Goal: Task Accomplishment & Management: Use online tool/utility

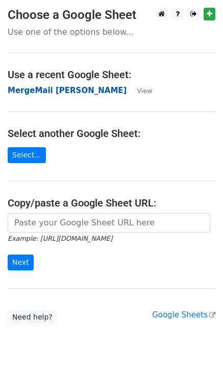
click at [31, 92] on strong "MergeMail [PERSON_NAME]" at bounding box center [67, 90] width 119 height 9
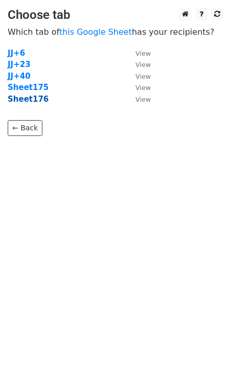
click at [37, 102] on strong "Sheet176" at bounding box center [28, 99] width 41 height 9
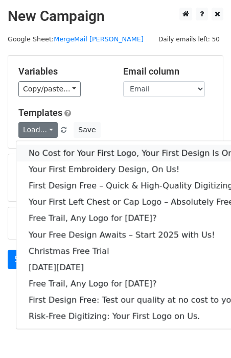
click at [63, 156] on link "No Cost for Your First Logo, Your First Design Is On Us!" at bounding box center [138, 153] width 245 height 16
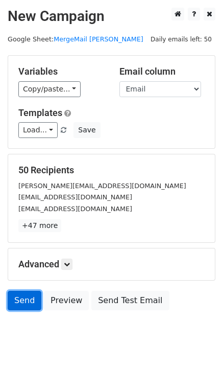
click at [30, 301] on link "Send" at bounding box center [25, 300] width 34 height 19
